Goal: Task Accomplishment & Management: Complete application form

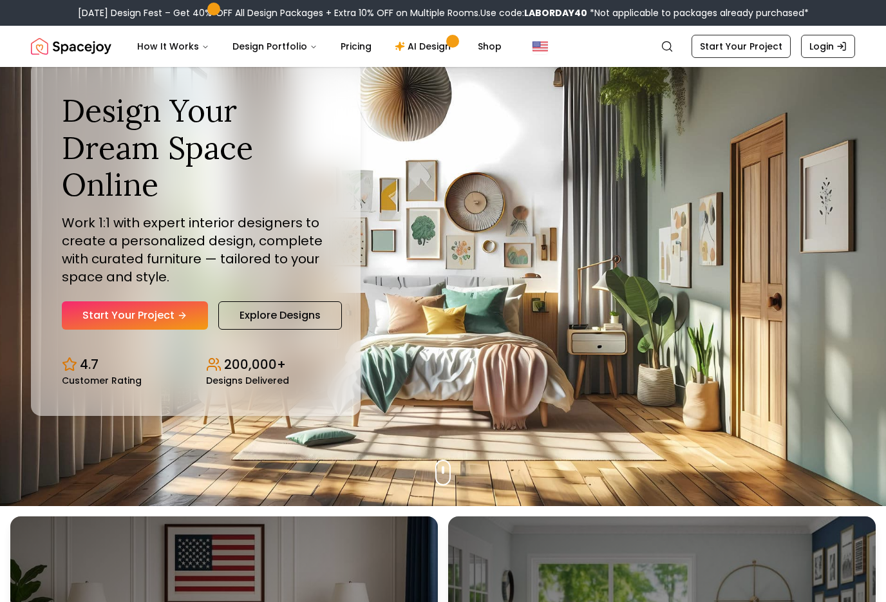
scroll to position [99, 0]
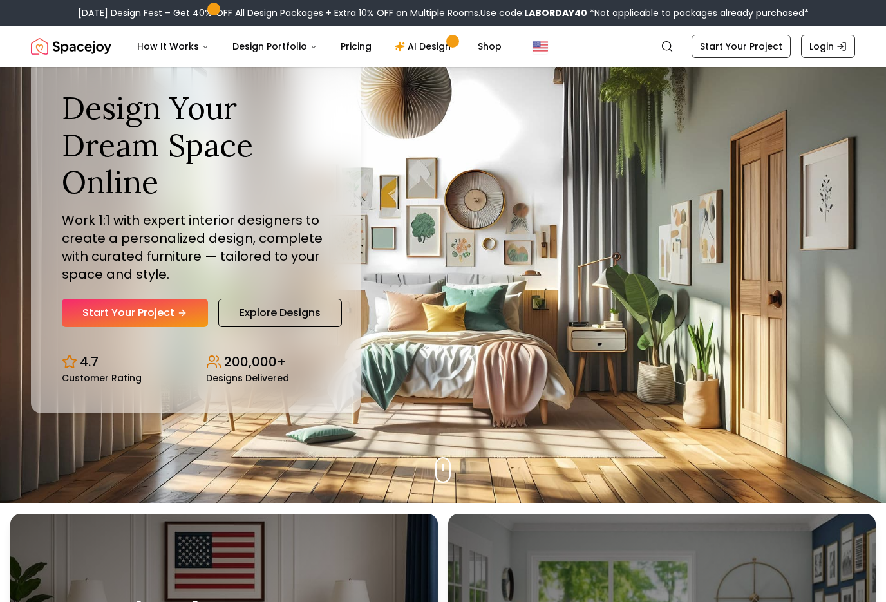
click at [176, 327] on link "Start Your Project" at bounding box center [135, 313] width 146 height 28
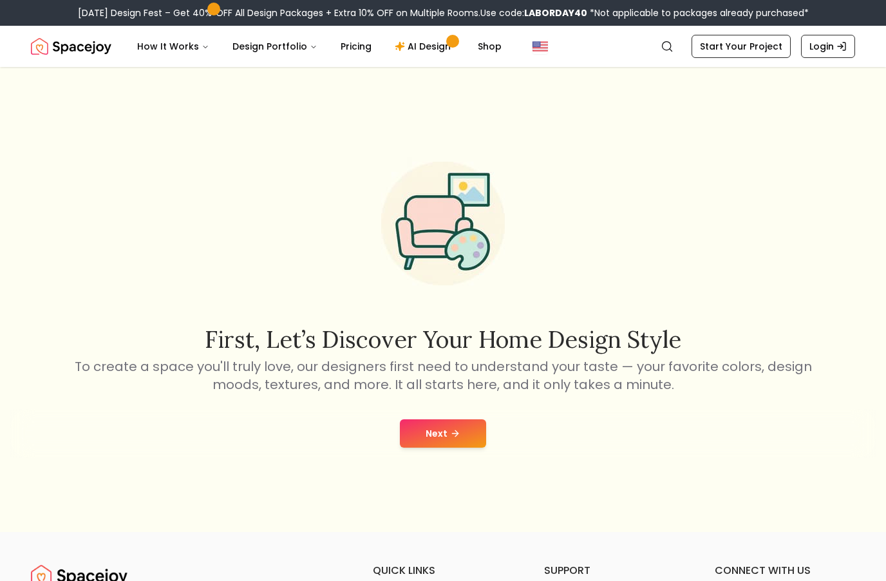
click at [461, 447] on button "Next" at bounding box center [443, 433] width 86 height 28
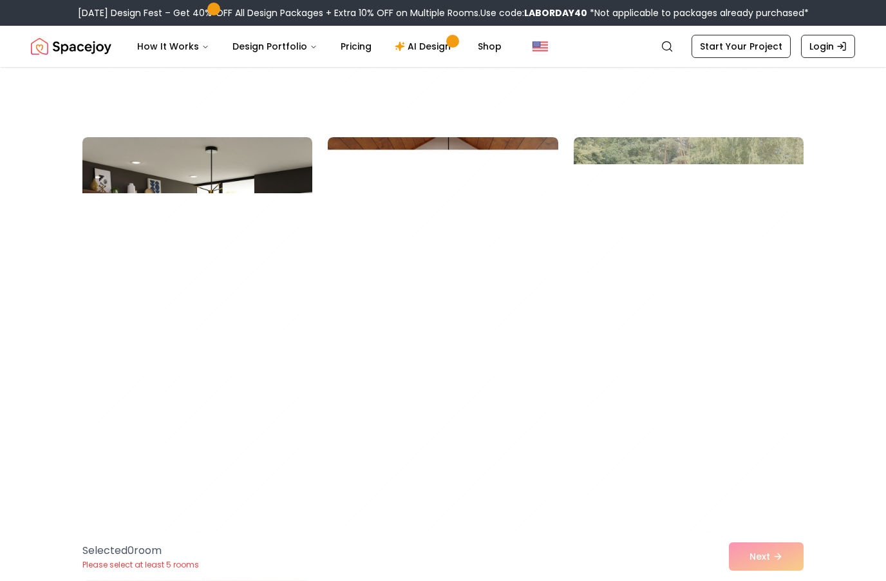
scroll to position [3363, 0]
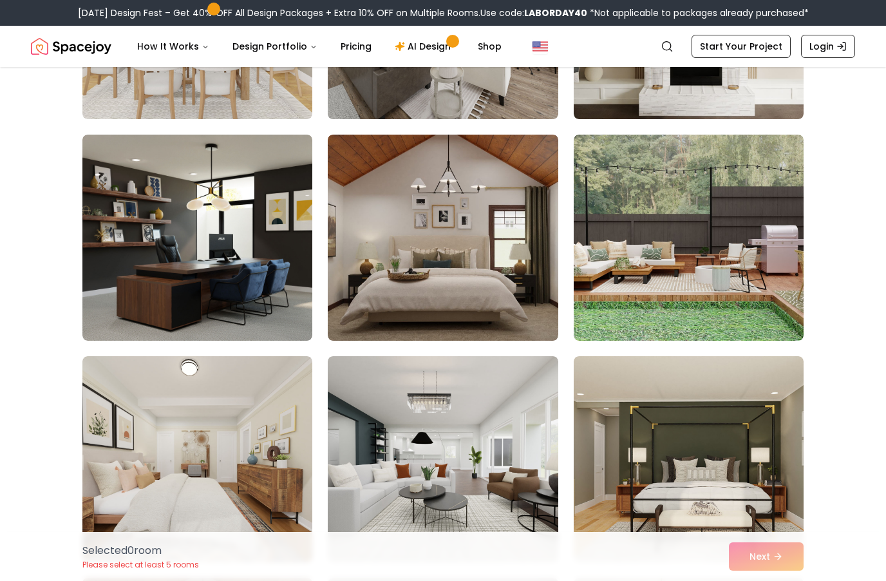
click at [777, 291] on img at bounding box center [689, 238] width 230 height 206
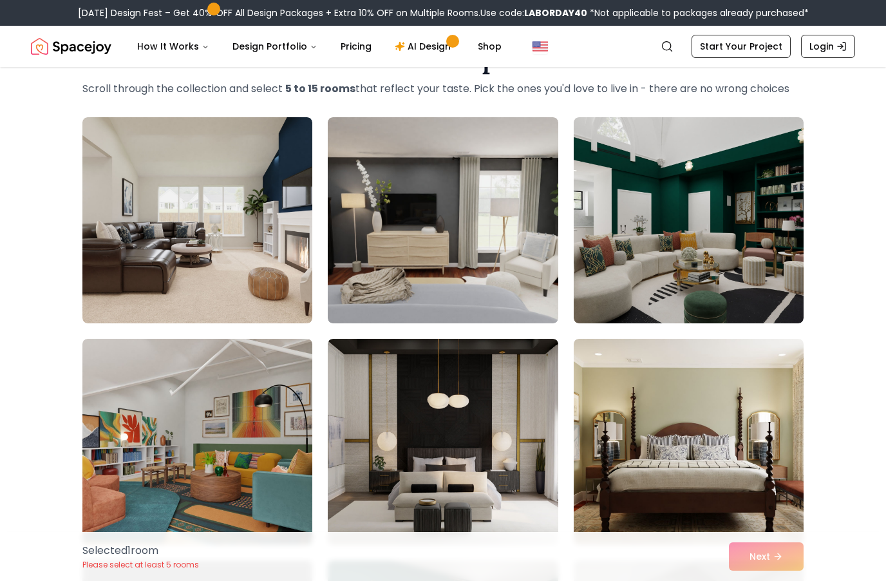
scroll to position [55, 0]
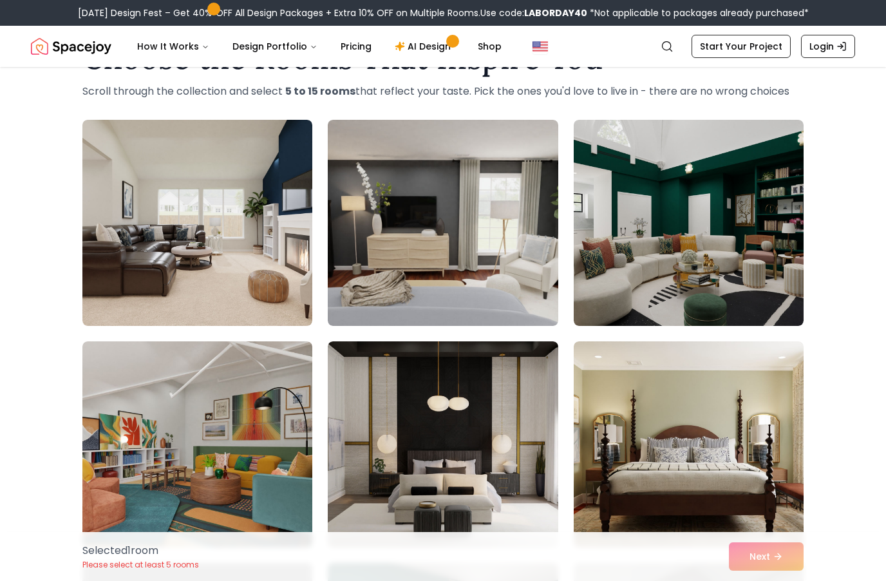
click at [742, 240] on img at bounding box center [689, 223] width 230 height 206
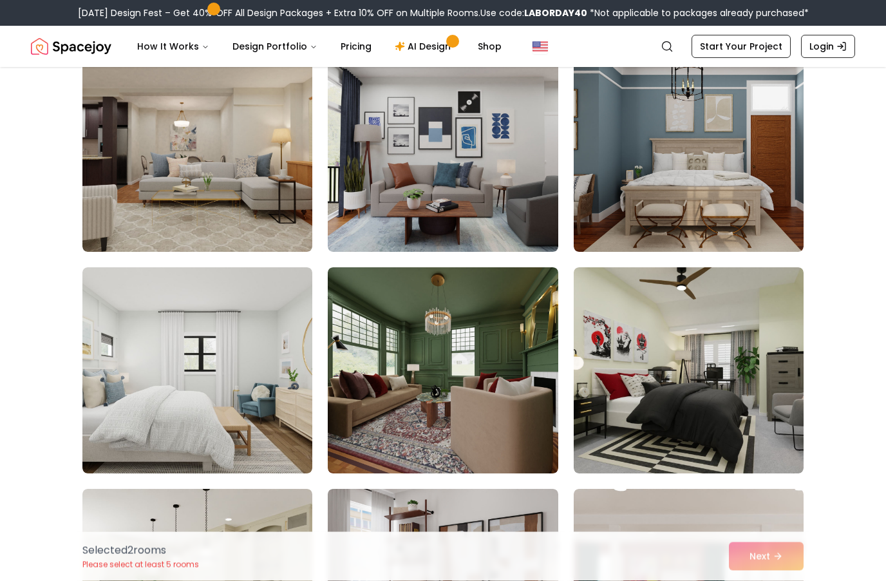
scroll to position [793, 0]
click at [762, 52] on link "Start Your Project" at bounding box center [741, 46] width 99 height 23
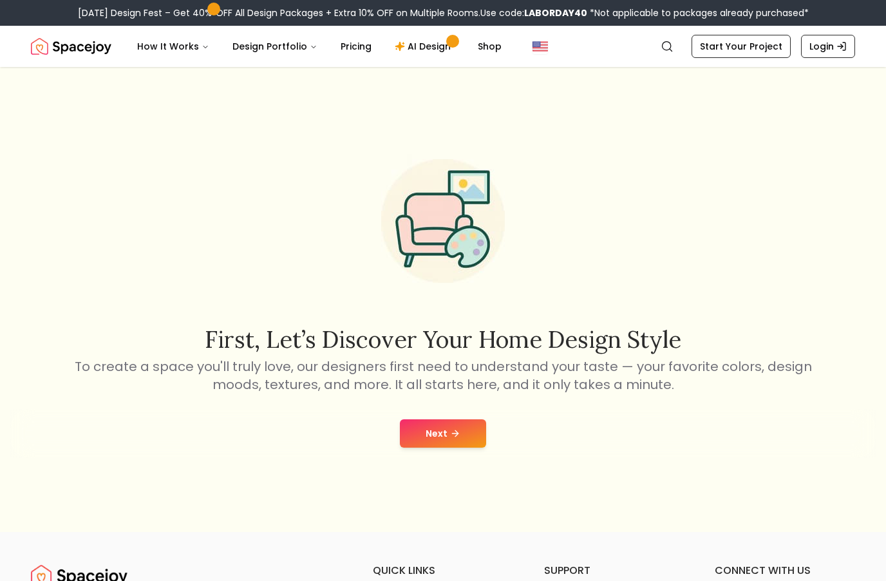
click at [468, 447] on button "Next" at bounding box center [443, 433] width 86 height 28
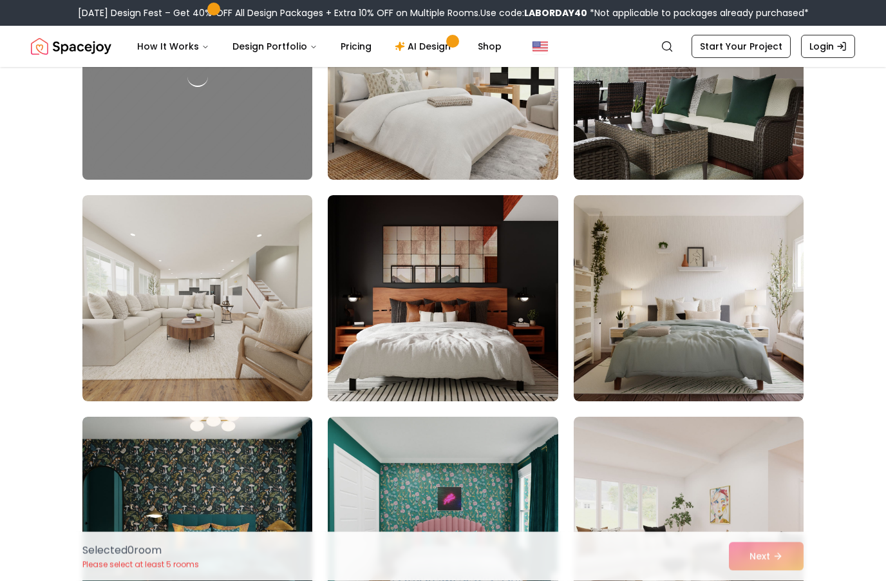
scroll to position [866, 0]
click at [248, 332] on img at bounding box center [197, 298] width 230 height 206
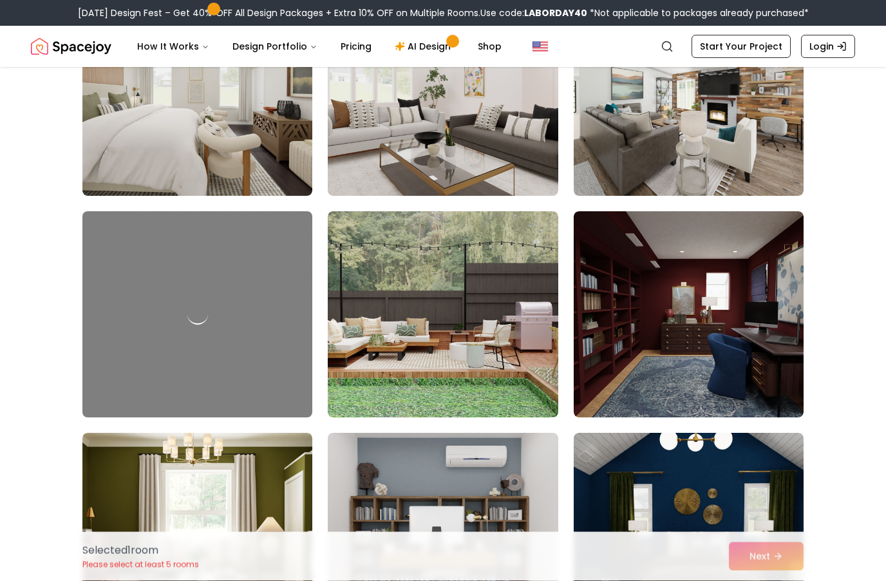
scroll to position [1736, 0]
click at [477, 371] on img at bounding box center [443, 314] width 230 height 206
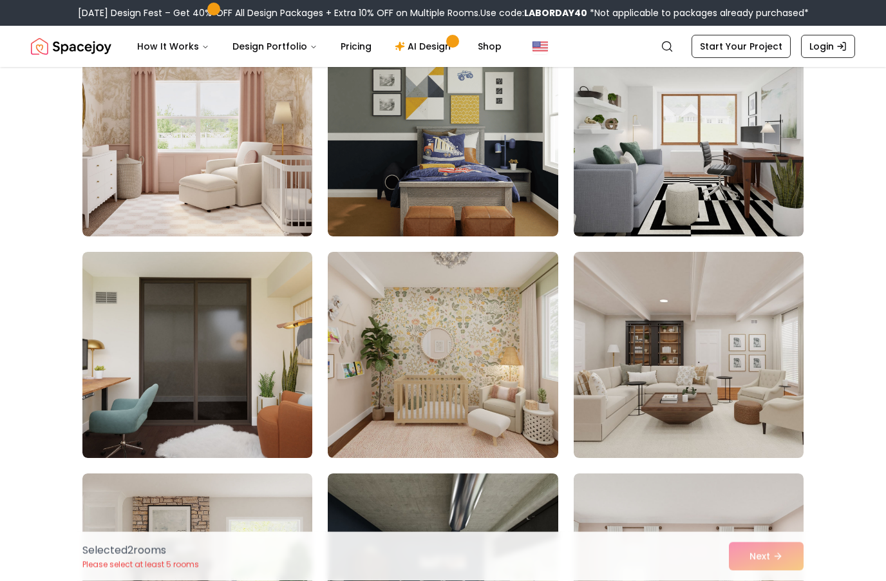
scroll to position [6790, 0]
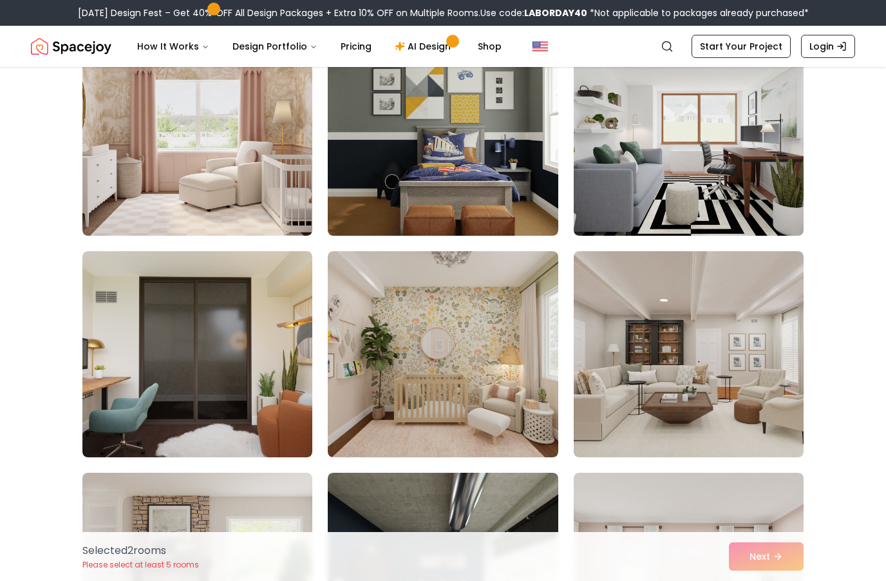
click at [722, 399] on img at bounding box center [689, 354] width 230 height 206
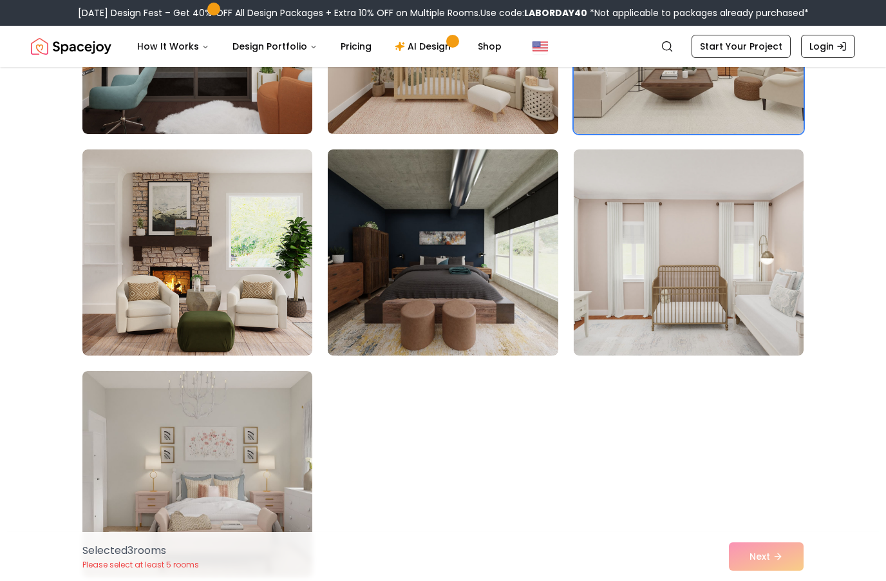
scroll to position [7114, 0]
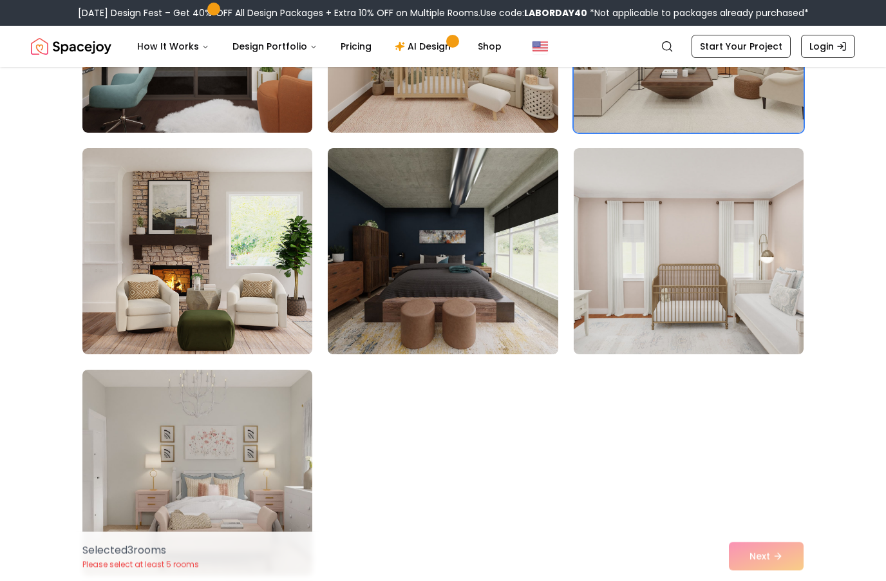
click at [771, 580] on div "Selected 3 room s Please select at least 5 rooms Next" at bounding box center [443, 556] width 742 height 49
click at [767, 580] on div "Selected 3 room s Please select at least 5 rooms Next" at bounding box center [443, 556] width 742 height 49
click at [746, 580] on div "Selected 3 room s Please select at least 5 rooms Next" at bounding box center [443, 556] width 742 height 49
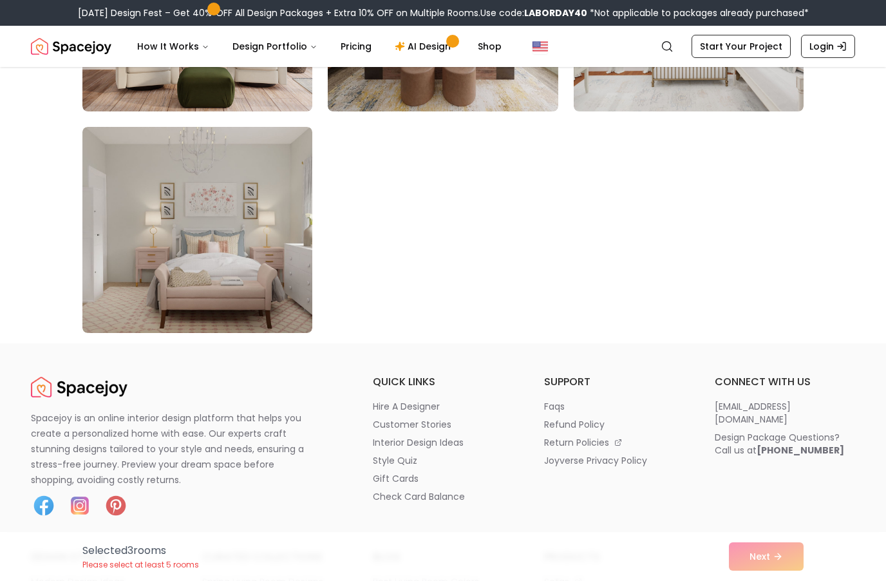
scroll to position [7382, 0]
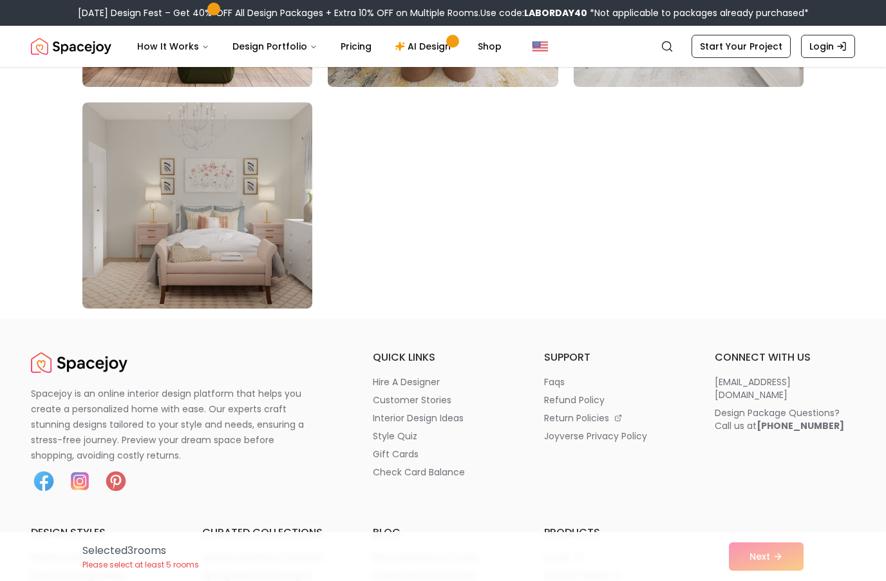
click at [784, 580] on div "Selected 3 room s Please select at least 5 rooms Next" at bounding box center [443, 556] width 742 height 49
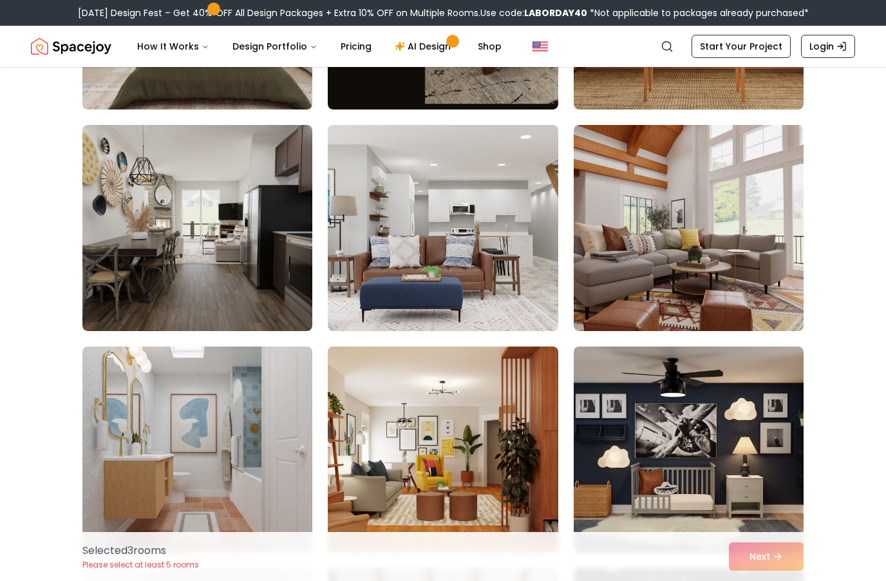
scroll to position [6030, 0]
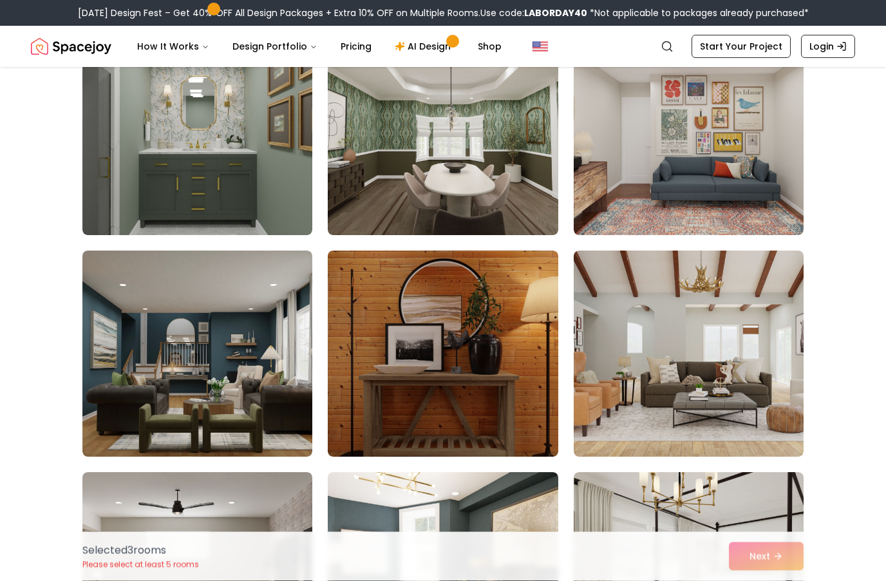
scroll to position [5216, 0]
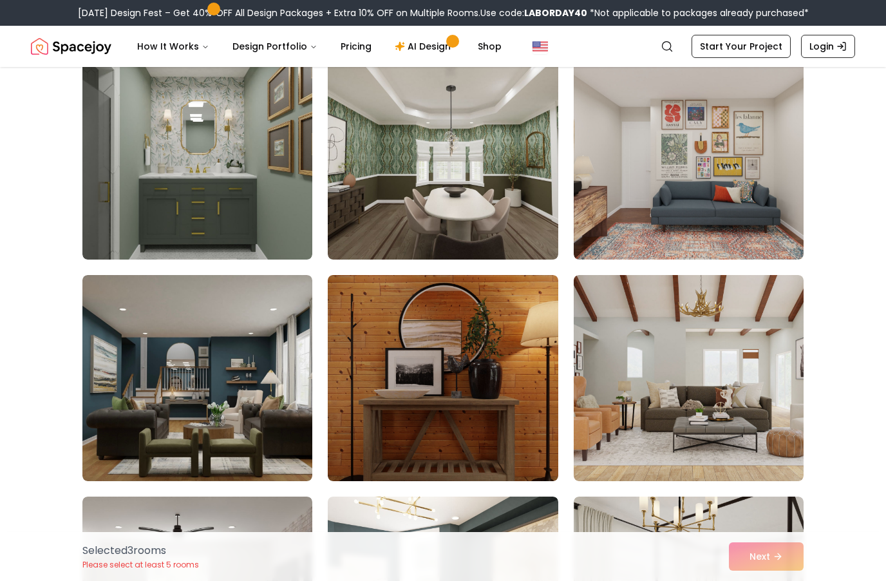
click at [491, 404] on img at bounding box center [443, 378] width 230 height 206
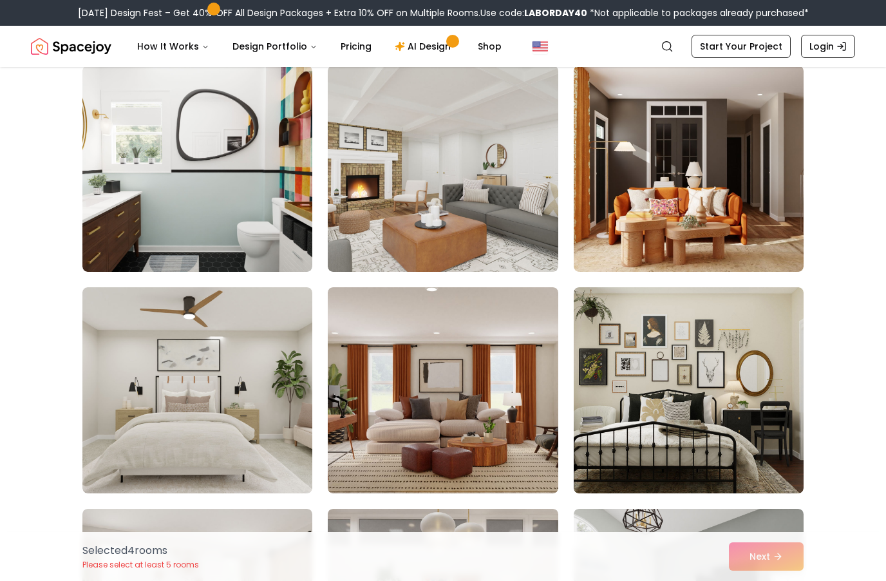
scroll to position [3432, 0]
click at [739, 217] on img at bounding box center [689, 169] width 230 height 206
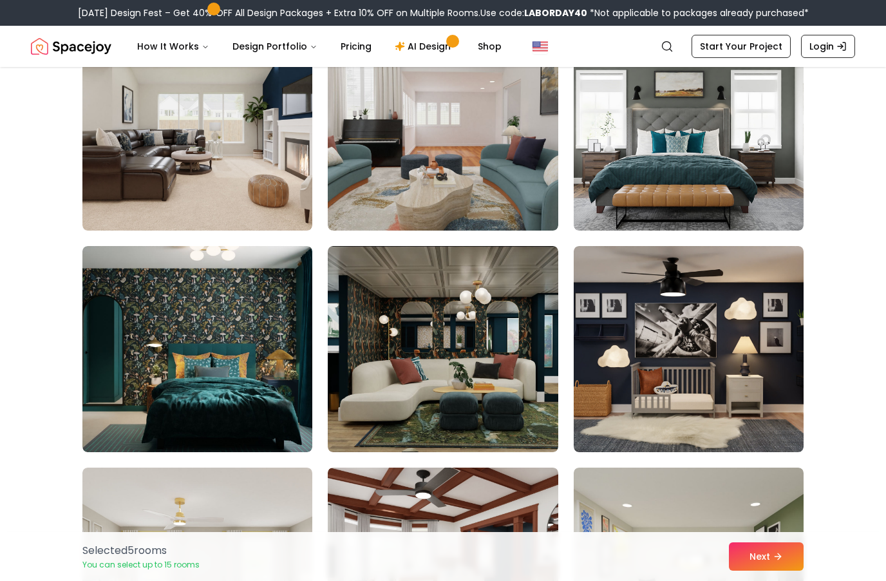
scroll to position [2586, 0]
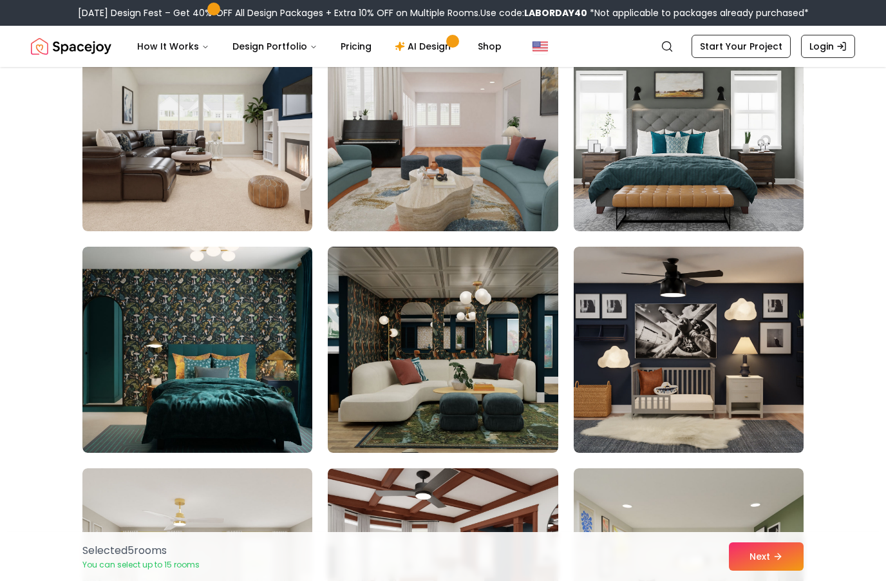
click at [482, 379] on img at bounding box center [443, 350] width 230 height 206
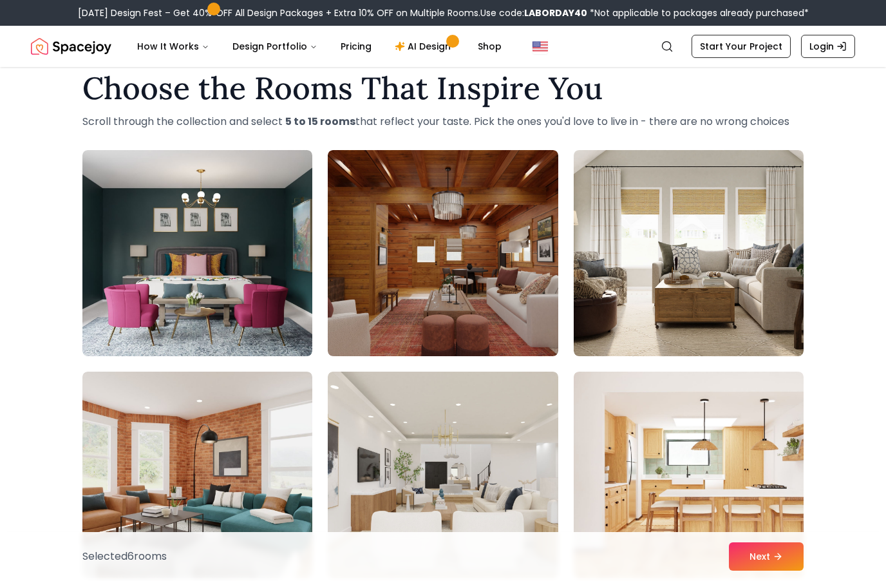
scroll to position [0, 0]
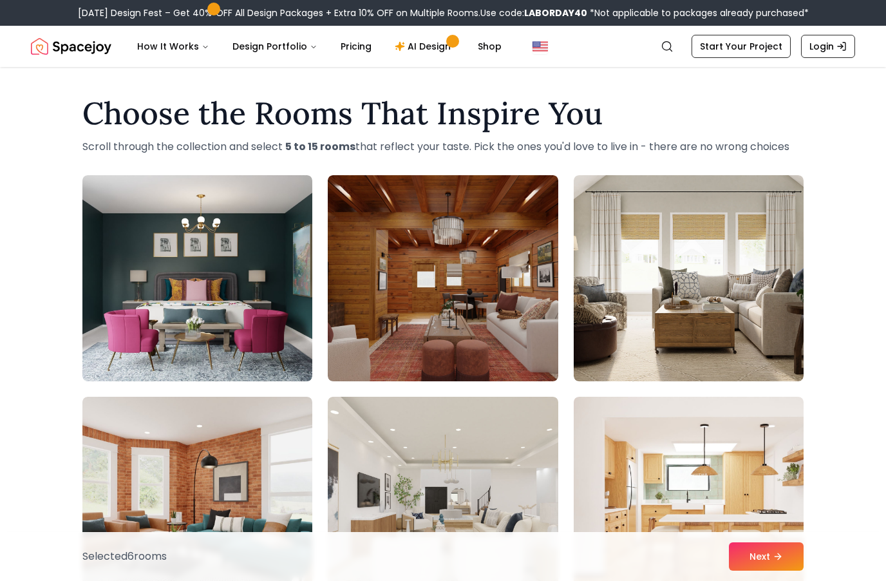
click at [776, 554] on icon at bounding box center [778, 556] width 10 height 10
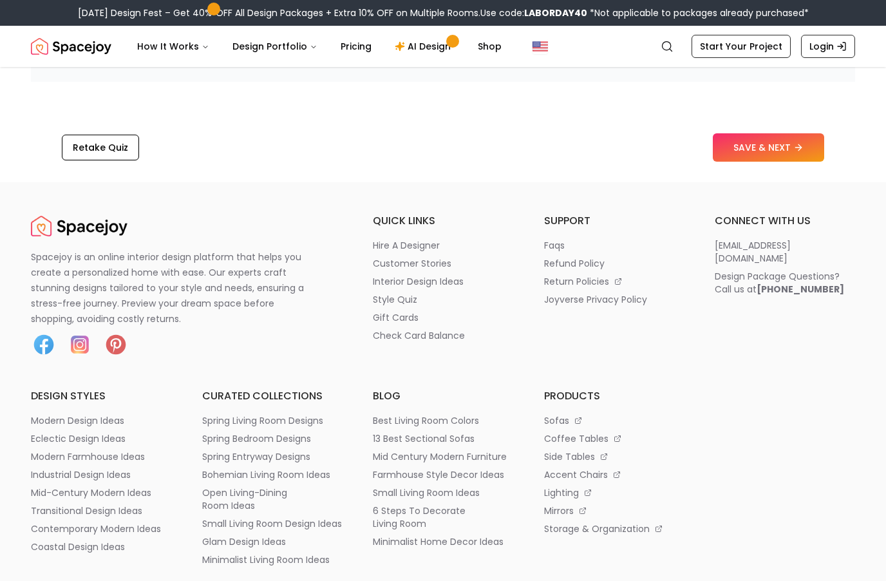
scroll to position [2190, 0]
